Goal: Task Accomplishment & Management: Complete application form

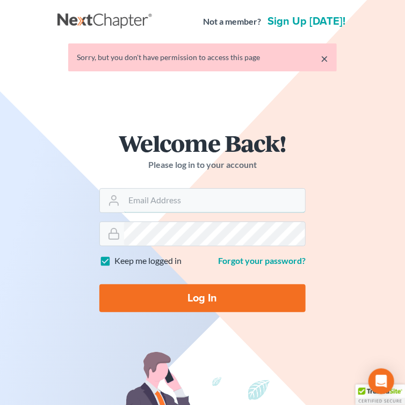
type input "[EMAIL_ADDRESS][DOMAIN_NAME]"
click at [172, 303] on input "Log In" at bounding box center [202, 299] width 206 height 28
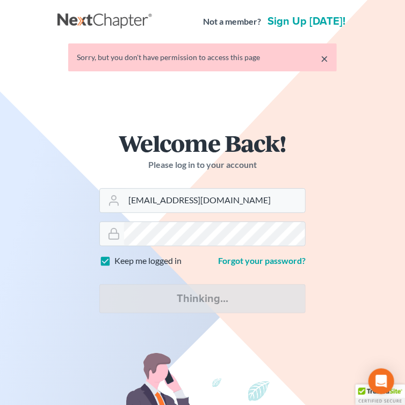
type input "Thinking..."
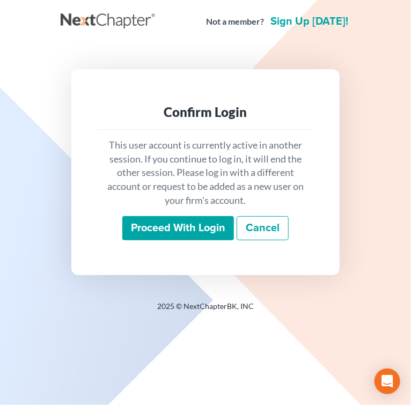
click at [129, 238] on input "Proceed with login" at bounding box center [178, 228] width 112 height 25
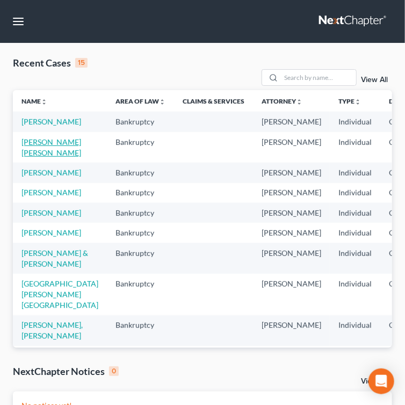
click at [45, 157] on link "[PERSON_NAME] [PERSON_NAME]" at bounding box center [51, 147] width 60 height 20
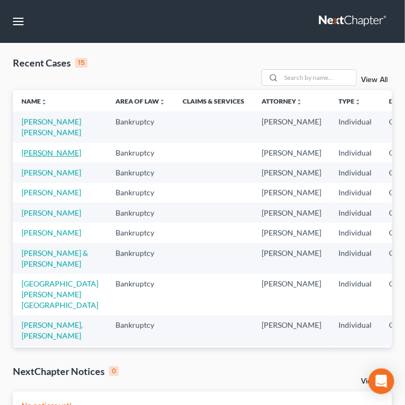
click at [38, 157] on link "[PERSON_NAME]" at bounding box center [51, 152] width 60 height 9
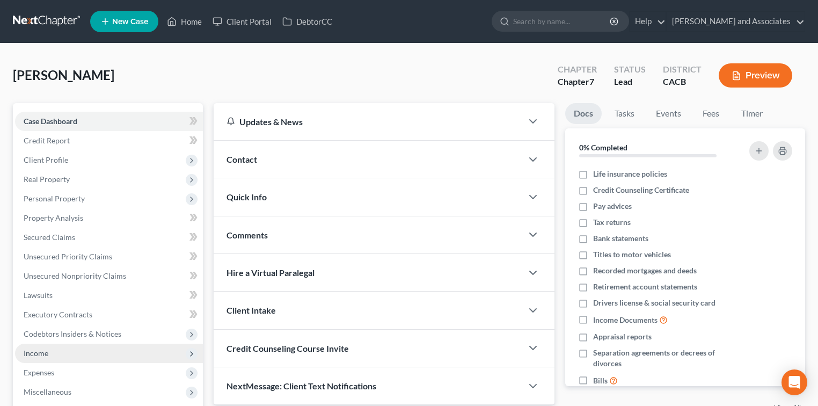
click at [68, 355] on span "Income" at bounding box center [109, 353] width 188 height 19
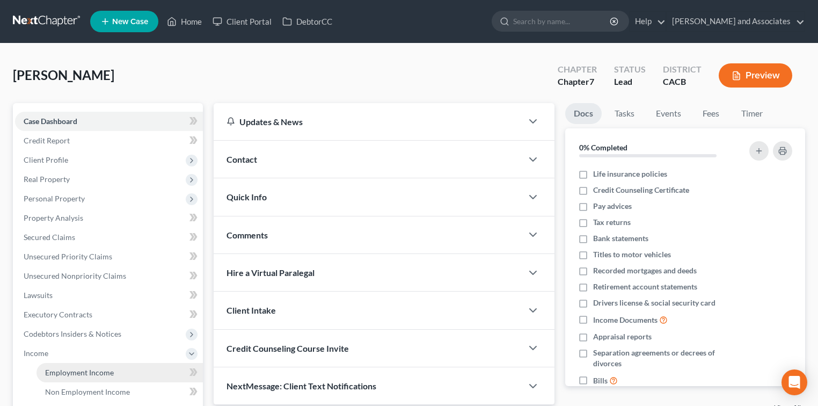
click at [63, 372] on span "Employment Income" at bounding box center [79, 372] width 69 height 9
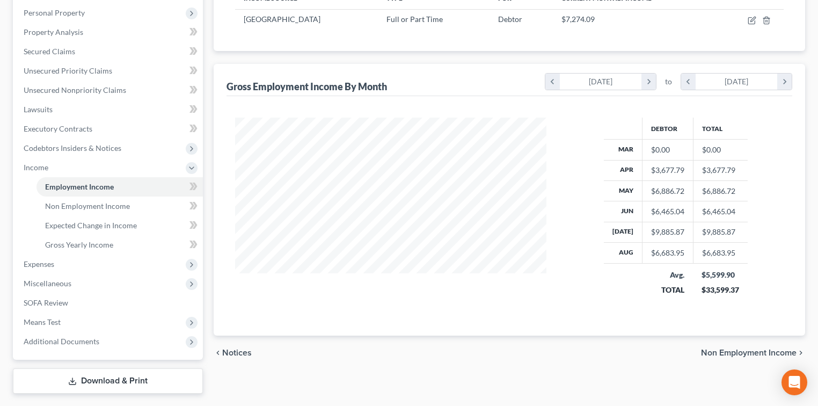
scroll to position [213, 0]
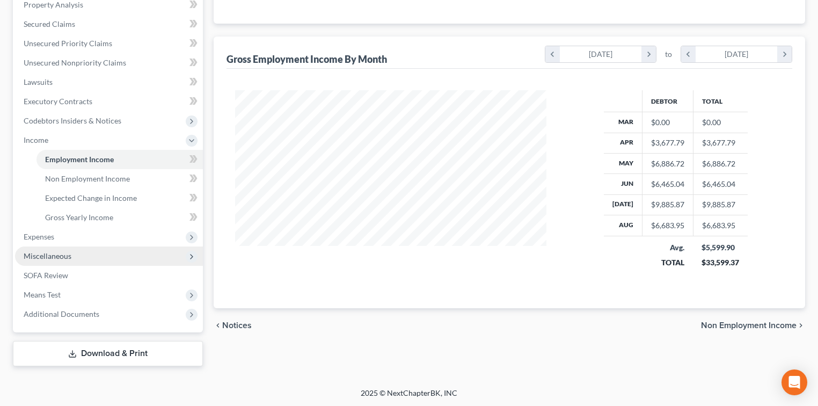
click at [67, 246] on span "Miscellaneous" at bounding box center [109, 255] width 188 height 19
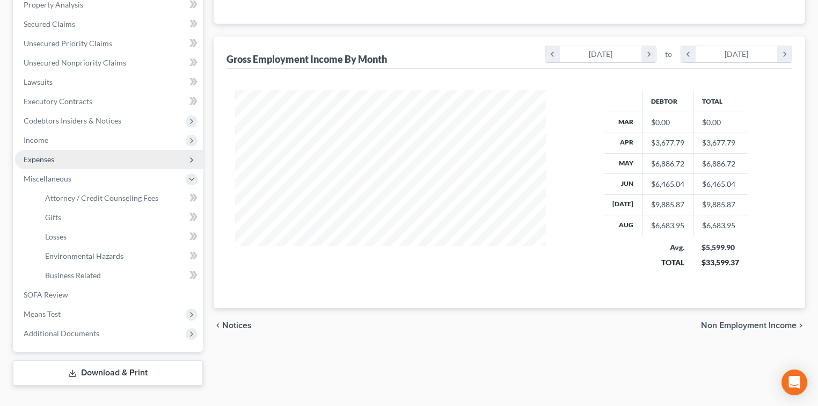
click at [82, 167] on span "Expenses" at bounding box center [109, 159] width 188 height 19
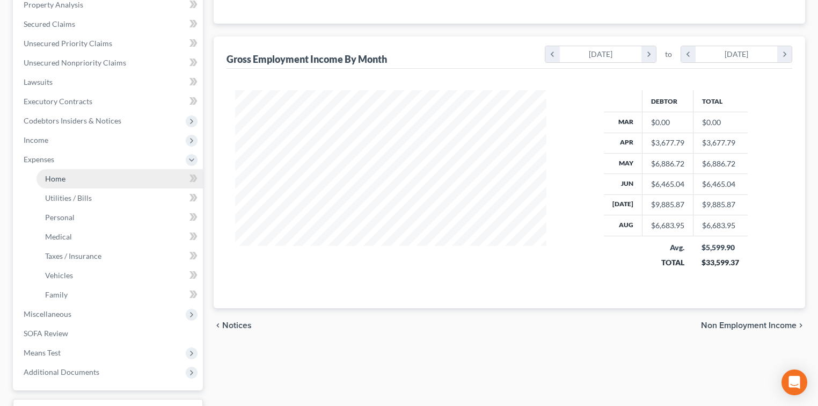
click at [87, 174] on link "Home" at bounding box center [120, 178] width 166 height 19
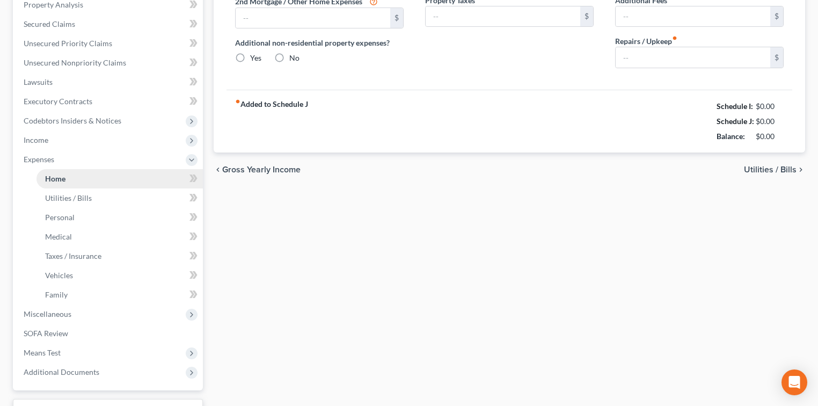
type input "0.00"
radio input "true"
type input "0.00"
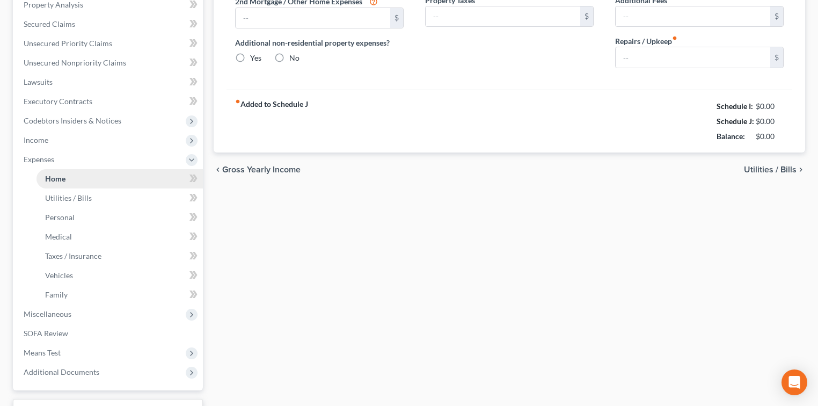
type input "0.00"
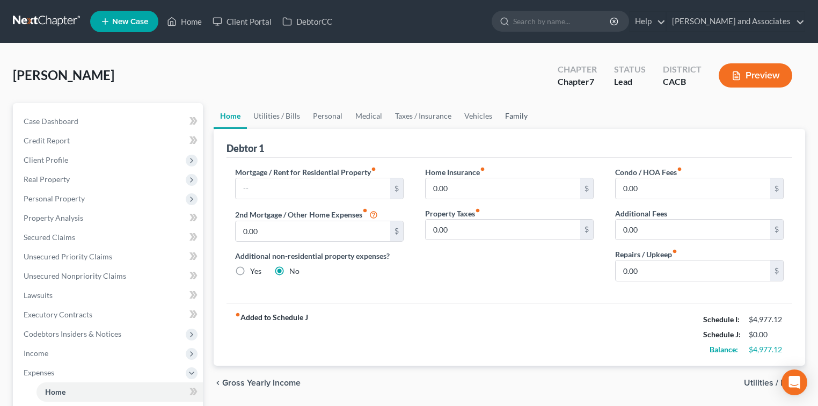
click at [411, 111] on link "Family" at bounding box center [516, 116] width 35 height 26
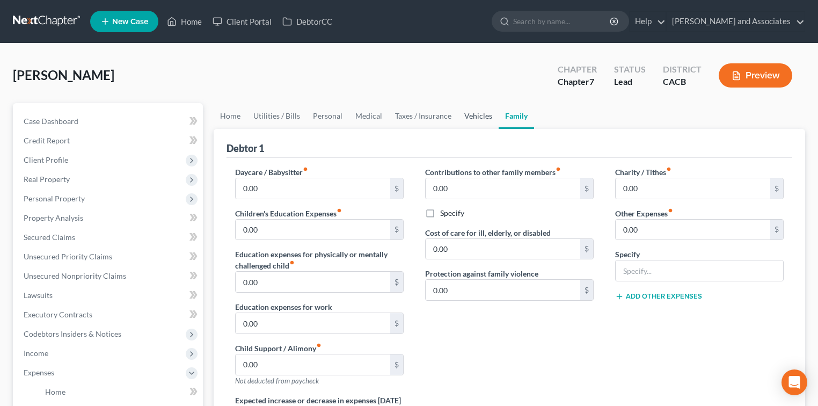
click at [411, 117] on link "Vehicles" at bounding box center [478, 116] width 41 height 26
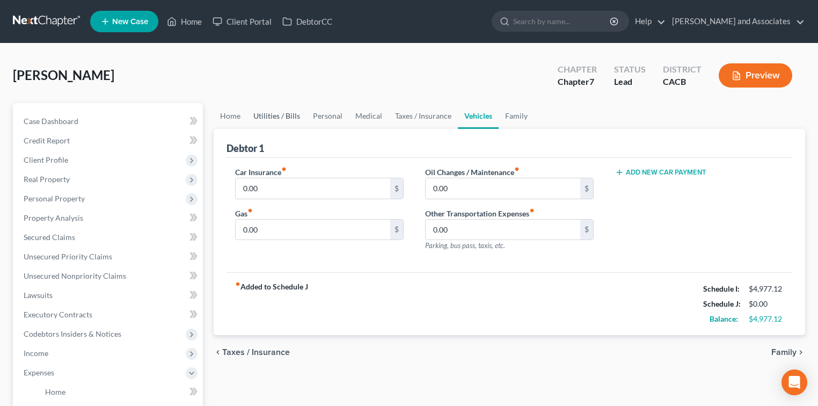
click at [270, 116] on link "Utilities / Bills" at bounding box center [277, 116] width 60 height 26
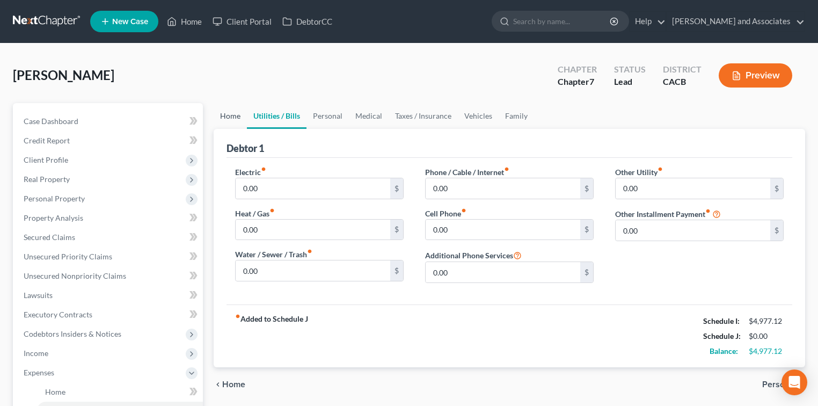
click at [233, 118] on link "Home" at bounding box center [230, 116] width 33 height 26
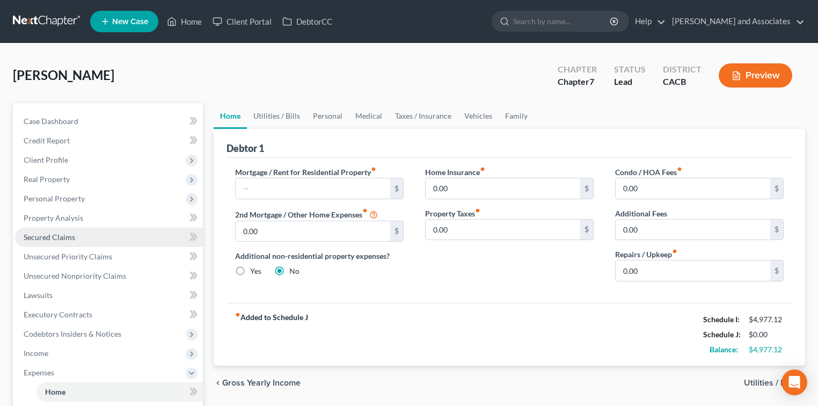
click at [69, 231] on link "Secured Claims" at bounding box center [109, 237] width 188 height 19
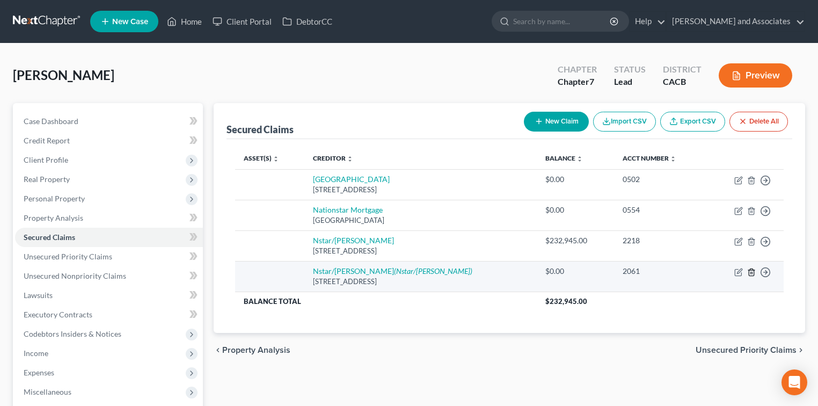
click at [411, 273] on line "button" at bounding box center [752, 273] width 0 height 2
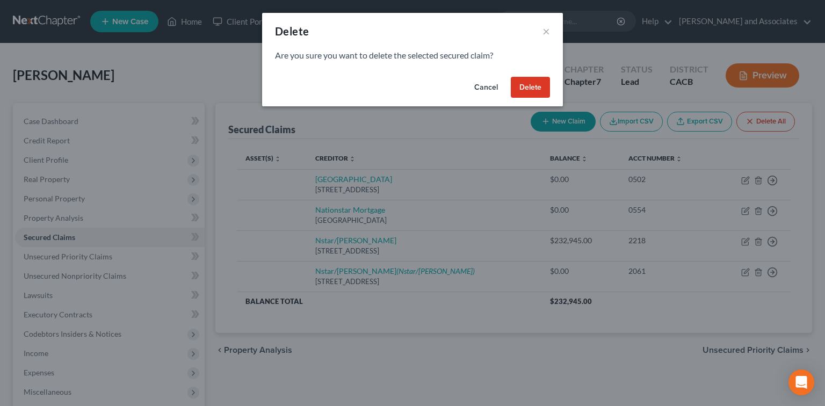
click at [411, 86] on button "Delete" at bounding box center [530, 87] width 39 height 21
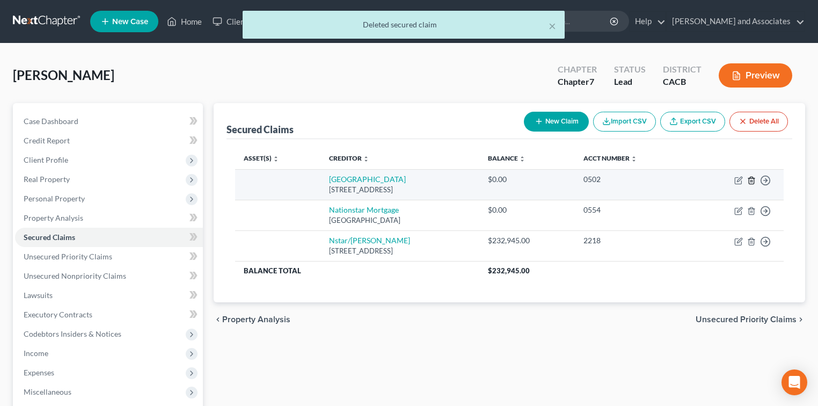
click at [411, 182] on icon "button" at bounding box center [751, 180] width 9 height 9
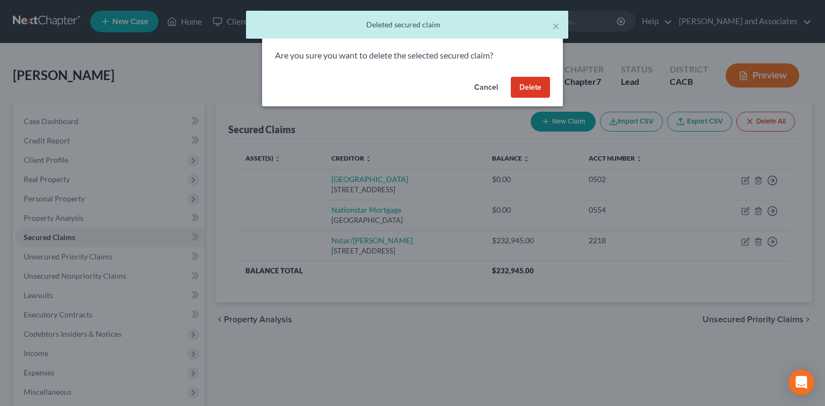
click at [411, 85] on button "Delete" at bounding box center [530, 87] width 39 height 21
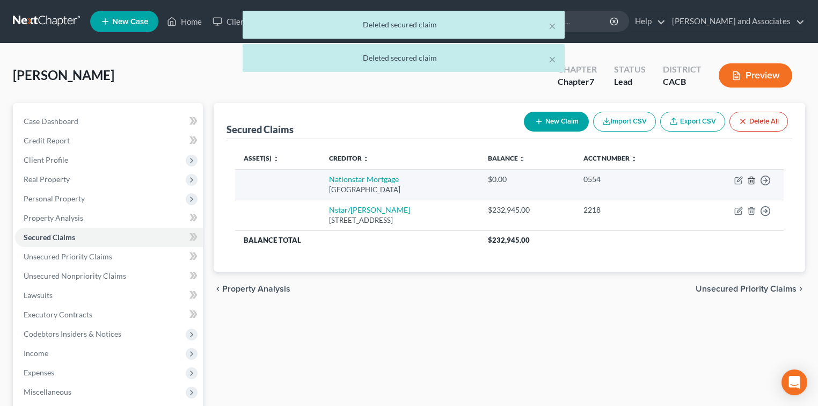
click at [411, 177] on icon "button" at bounding box center [751, 180] width 5 height 7
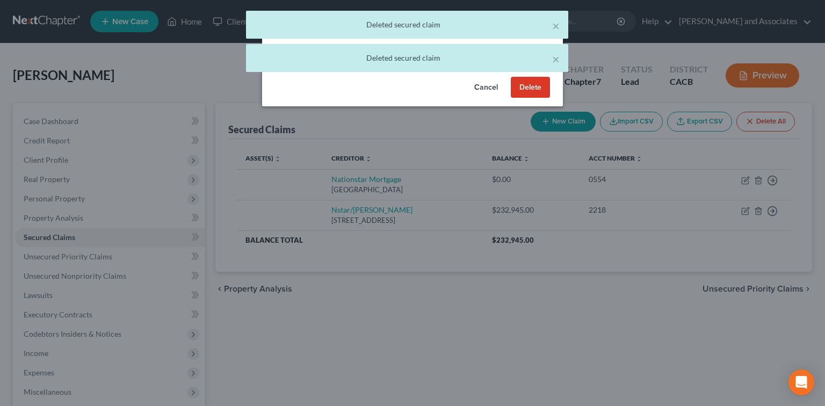
click at [411, 92] on button "Delete" at bounding box center [530, 87] width 39 height 21
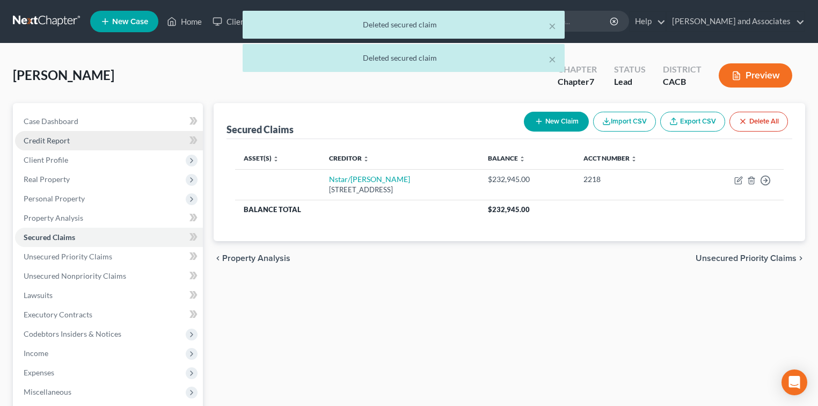
click at [151, 148] on link "Credit Report" at bounding box center [109, 140] width 188 height 19
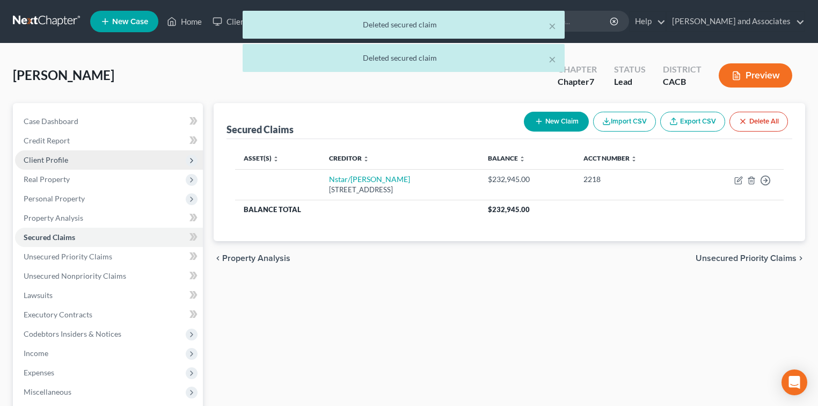
click at [147, 155] on span "Client Profile" at bounding box center [109, 159] width 188 height 19
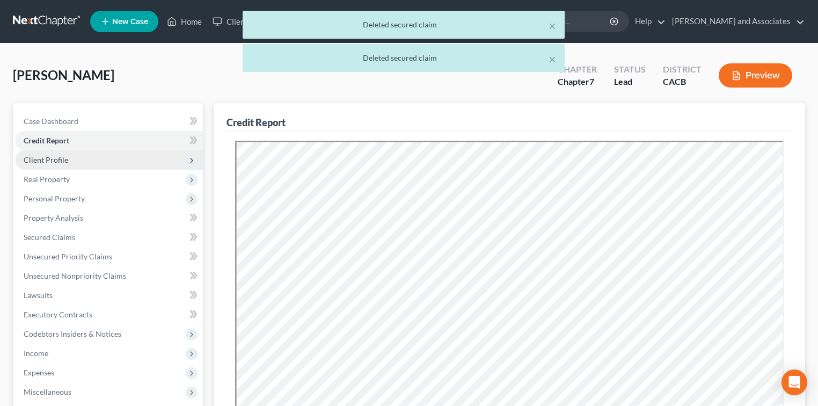
click at [134, 165] on span "Client Profile" at bounding box center [109, 159] width 188 height 19
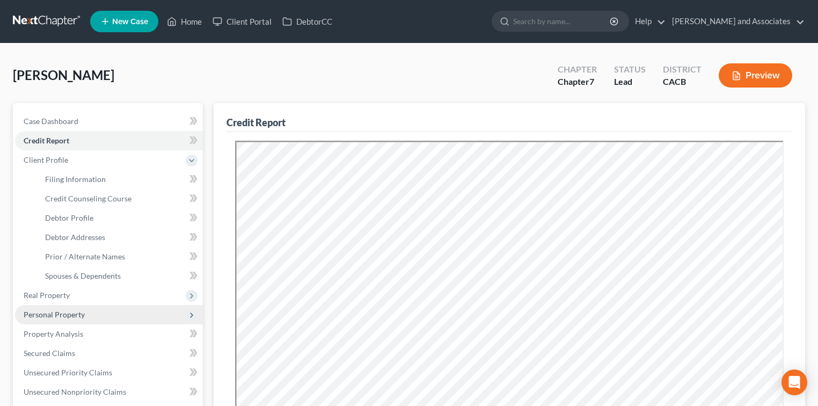
click at [79, 311] on span "Personal Property" at bounding box center [54, 314] width 61 height 9
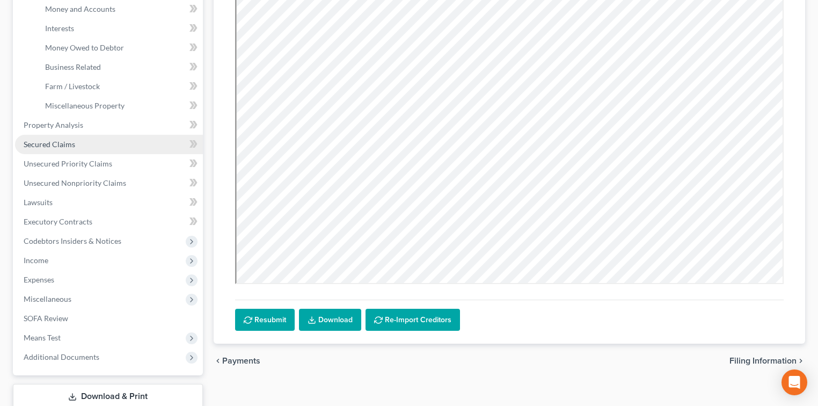
click at [108, 136] on link "Secured Claims" at bounding box center [109, 144] width 188 height 19
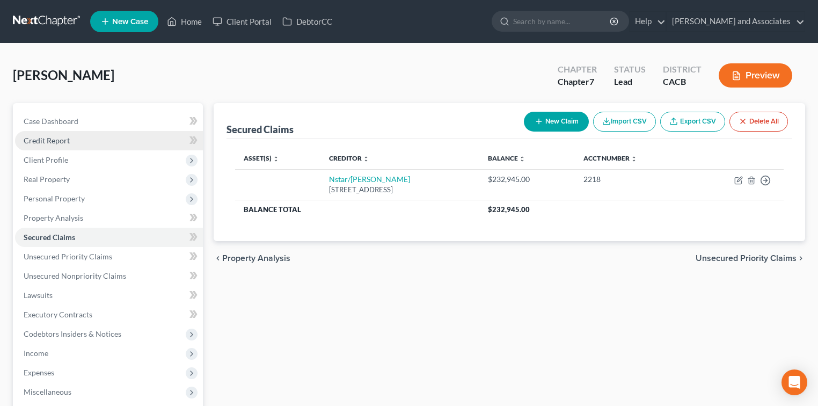
click at [61, 142] on span "Credit Report" at bounding box center [47, 140] width 46 height 9
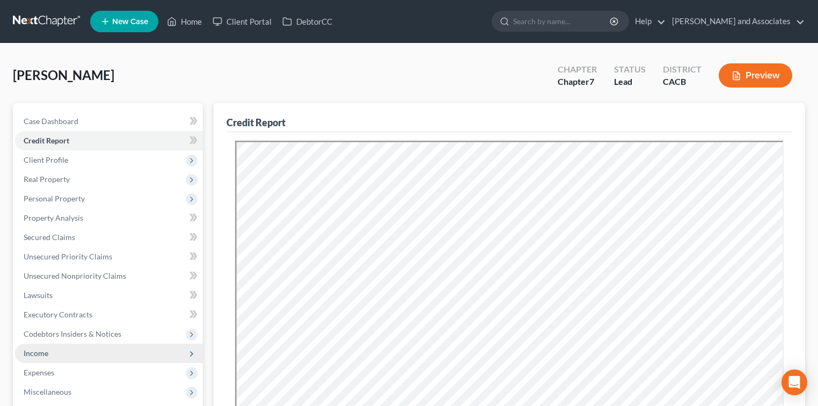
click at [59, 346] on span "Income" at bounding box center [109, 353] width 188 height 19
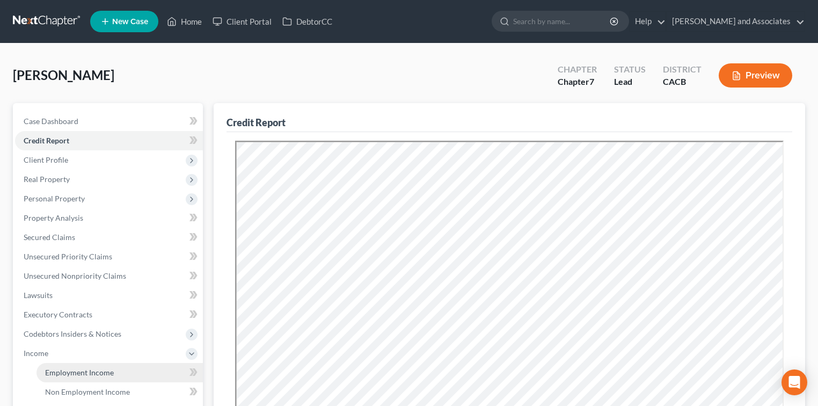
click at [64, 369] on span "Employment Income" at bounding box center [79, 372] width 69 height 9
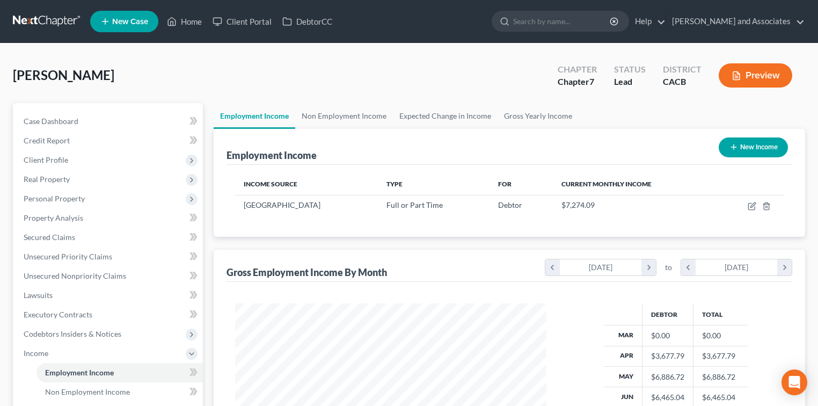
scroll to position [191, 333]
click at [324, 108] on link "Non Employment Income" at bounding box center [344, 116] width 98 height 26
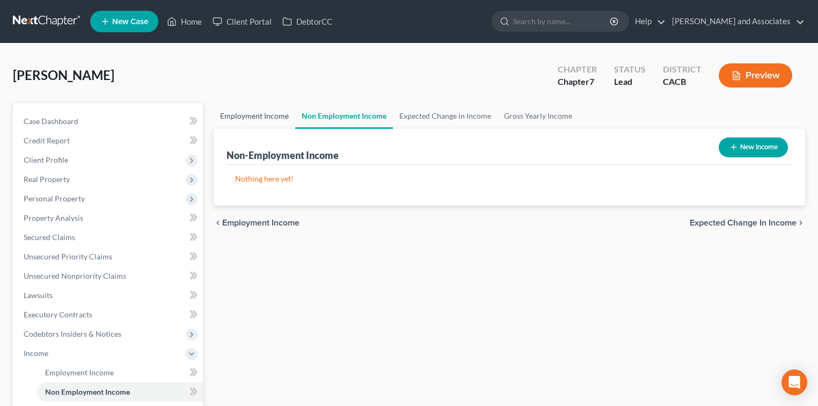
click at [251, 114] on link "Employment Income" at bounding box center [255, 116] width 82 height 26
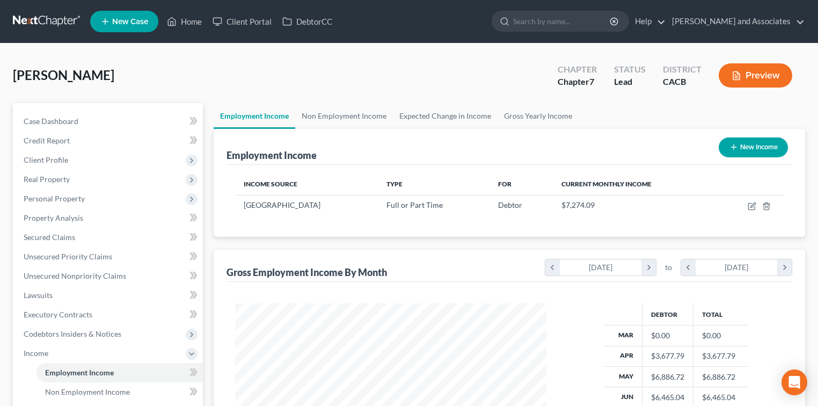
scroll to position [191, 333]
